Goal: Information Seeking & Learning: Understand process/instructions

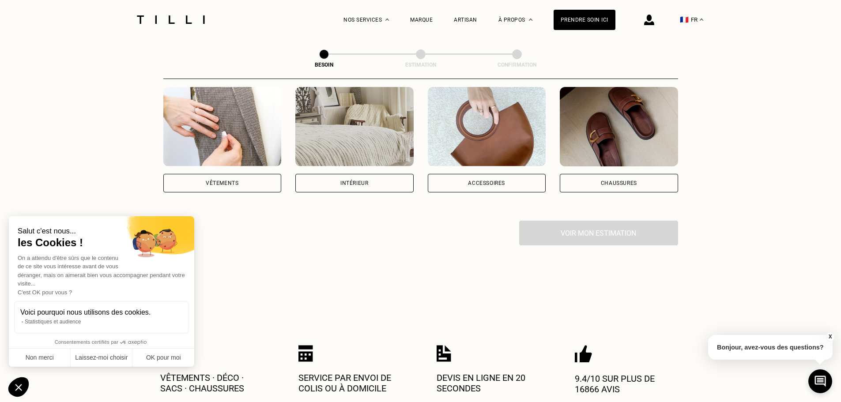
scroll to position [177, 0]
click at [258, 157] on div "Vêtements" at bounding box center [222, 139] width 118 height 105
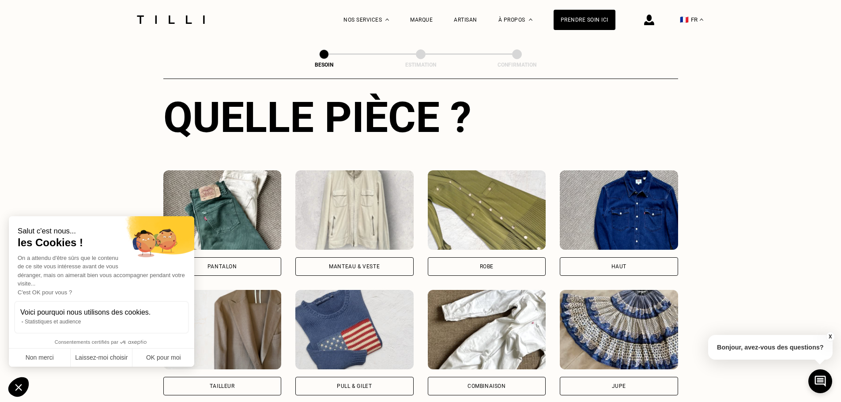
scroll to position [421, 0]
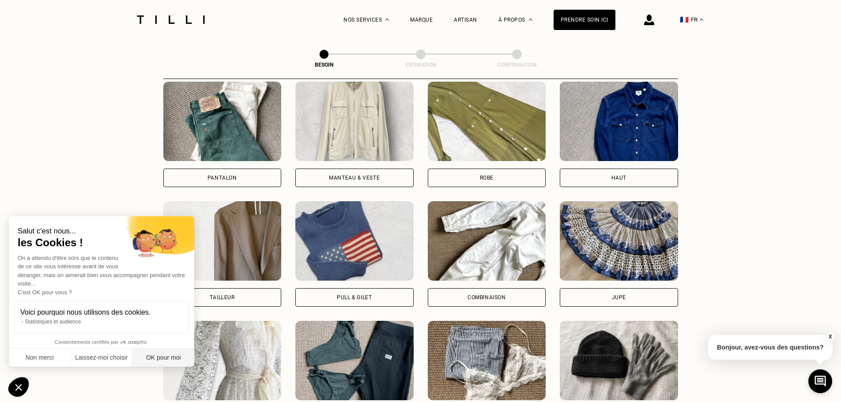
click at [159, 356] on button "OK pour moi" at bounding box center [163, 358] width 62 height 19
checkbox input "true"
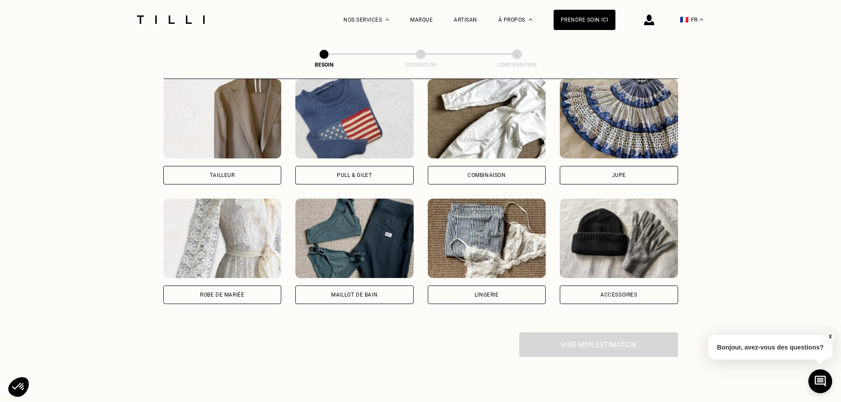
scroll to position [377, 0]
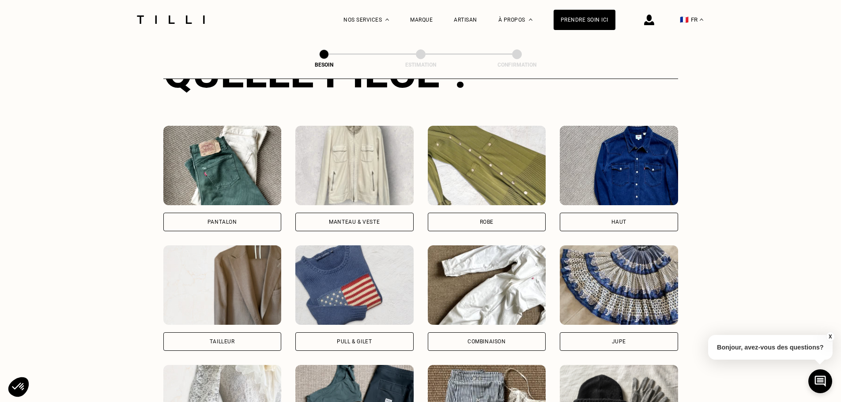
click at [380, 213] on div "Manteau & Veste" at bounding box center [354, 222] width 118 height 19
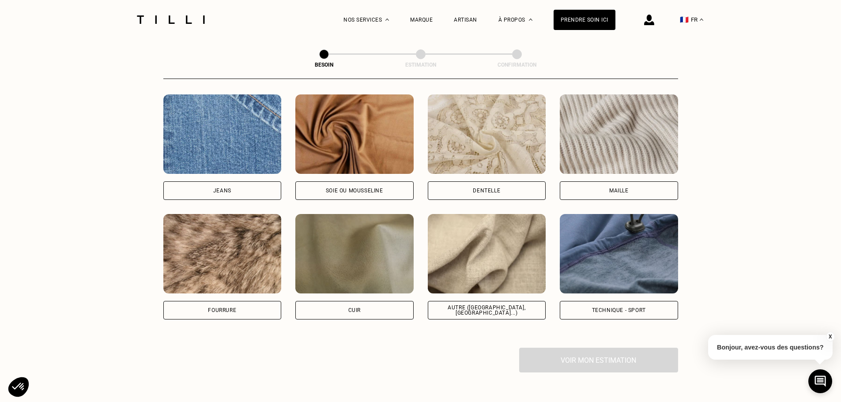
scroll to position [945, 0]
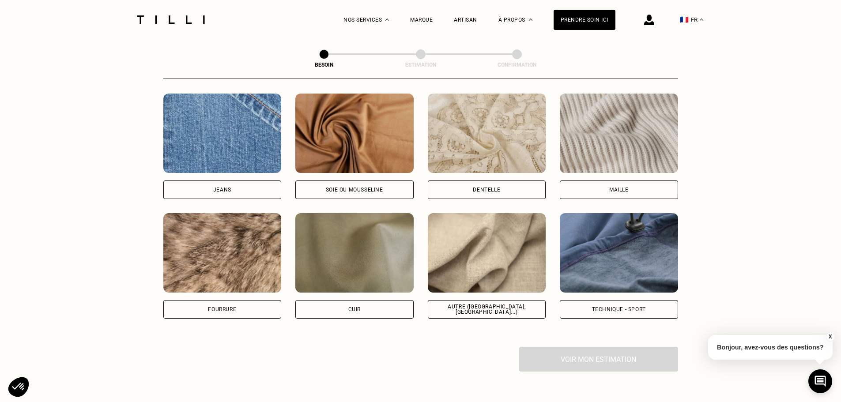
click at [628, 307] on div "Technique - Sport" at bounding box center [619, 309] width 54 height 5
select select "FR"
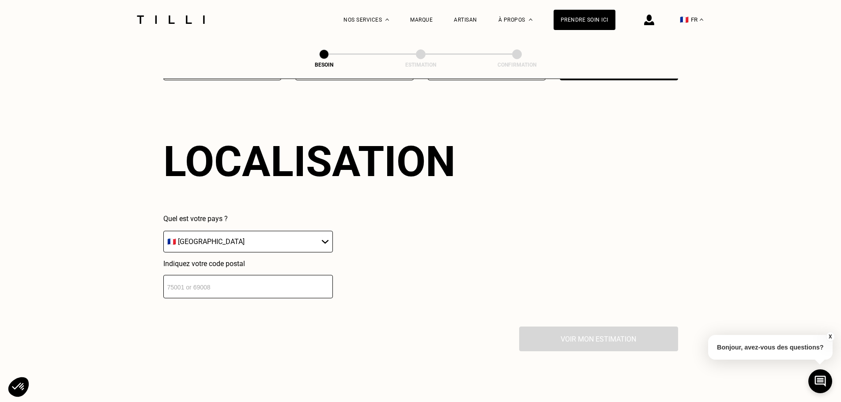
scroll to position [1305, 0]
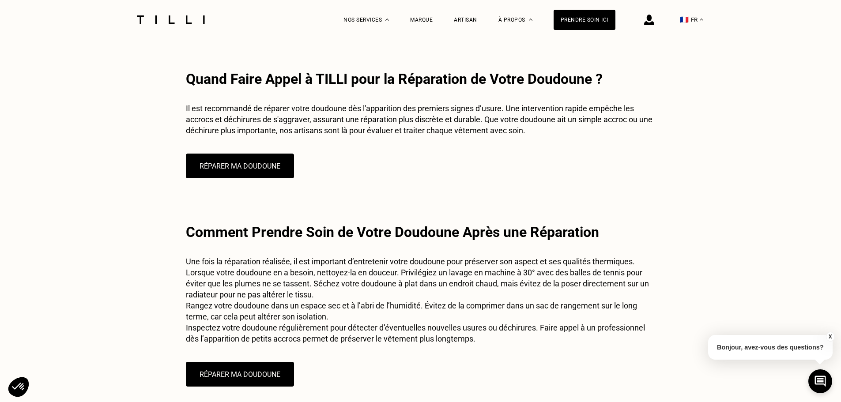
scroll to position [1589, 0]
